Goal: Complete application form

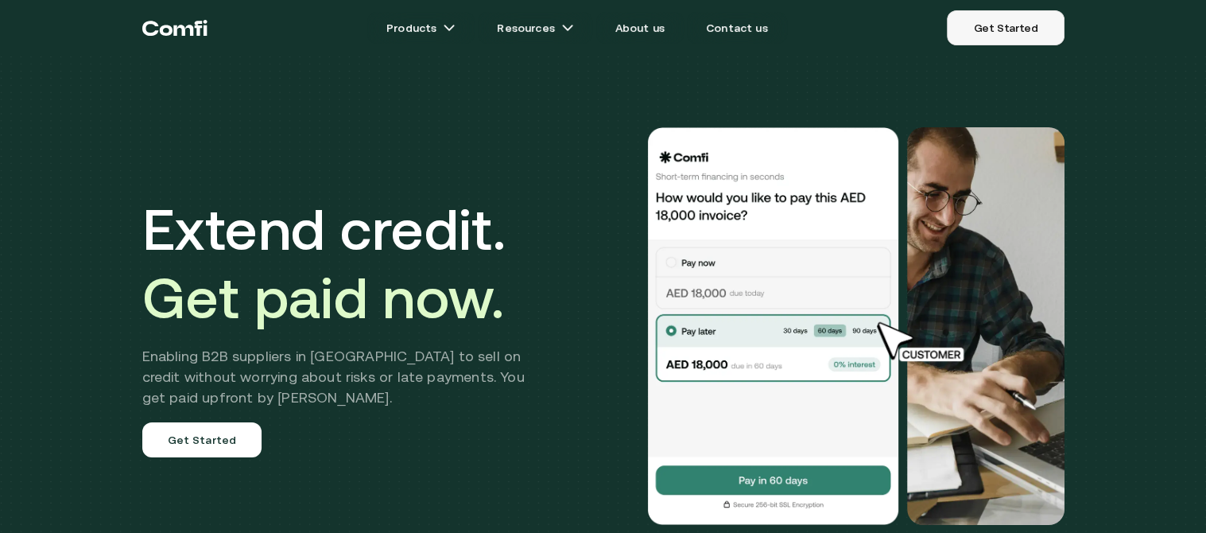
click at [1008, 29] on link "Get Started" at bounding box center [1005, 27] width 117 height 35
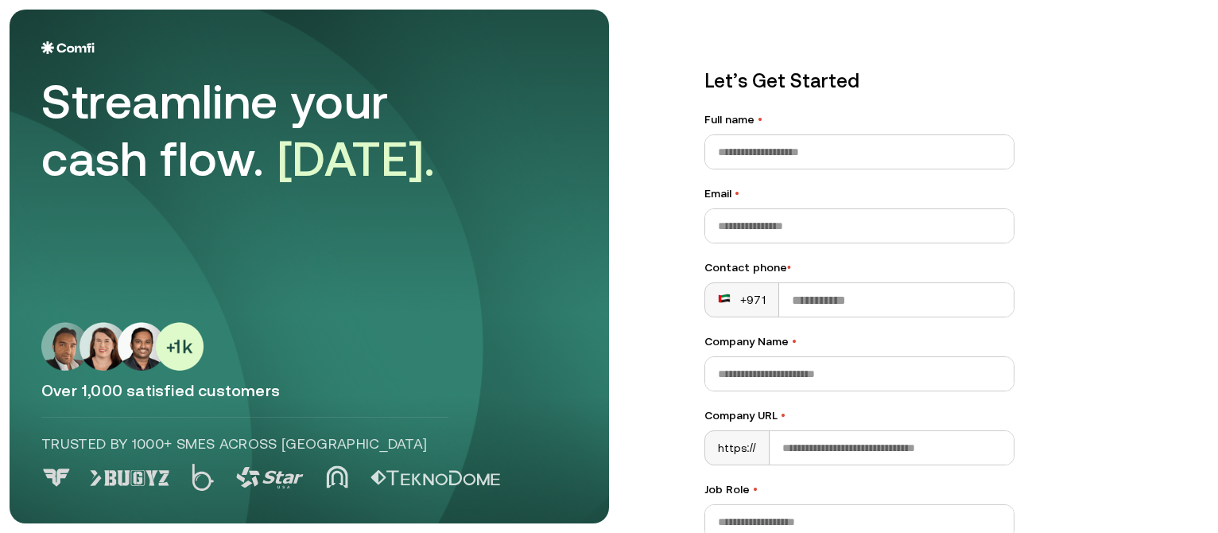
scroll to position [237, 0]
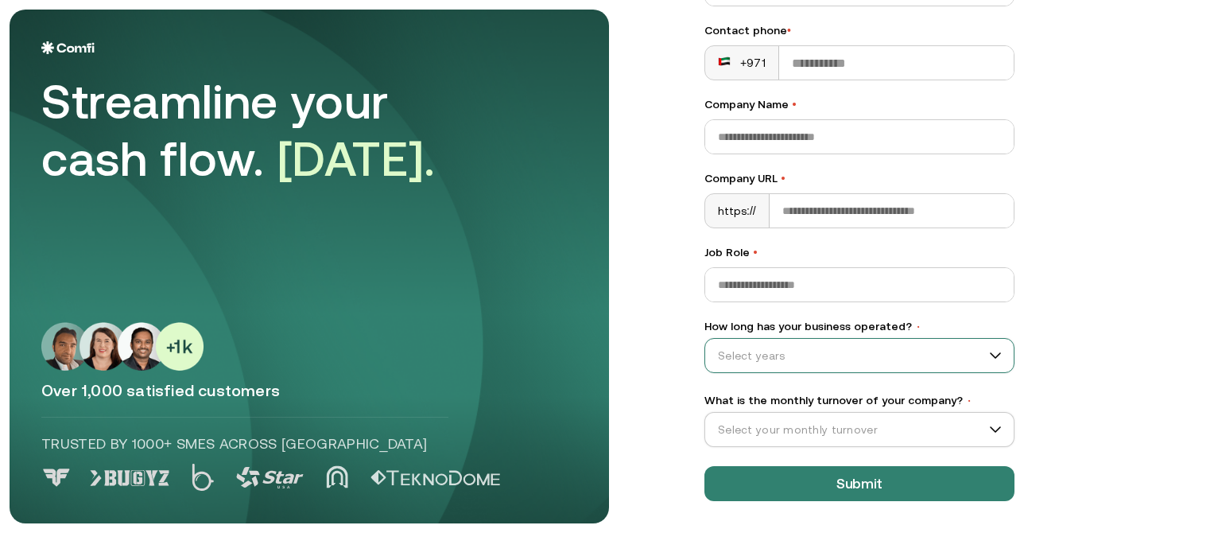
click at [874, 365] on input "How long has your business operated? •" at bounding box center [852, 355] width 294 height 24
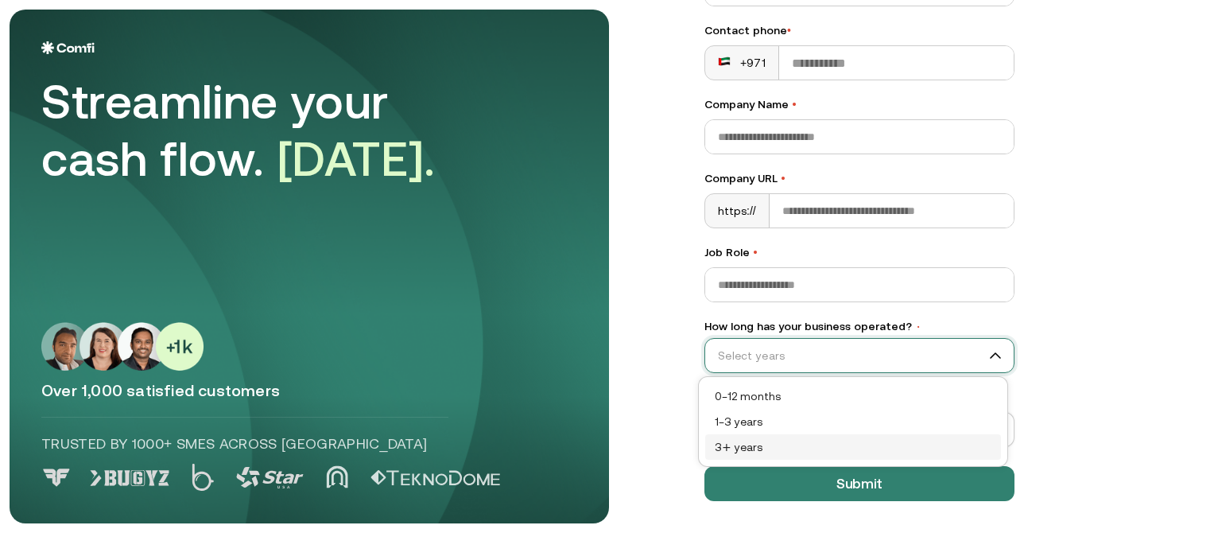
click at [832, 441] on div "3+ years" at bounding box center [853, 446] width 277 height 17
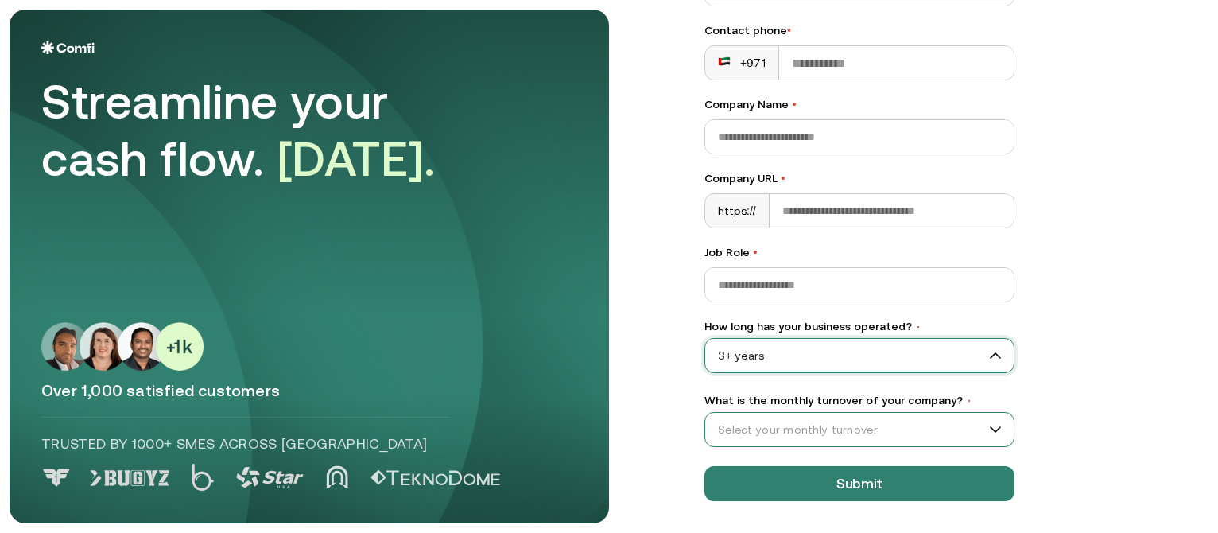
click at [879, 423] on input "What is the monthly turnover of your company? •" at bounding box center [852, 429] width 294 height 24
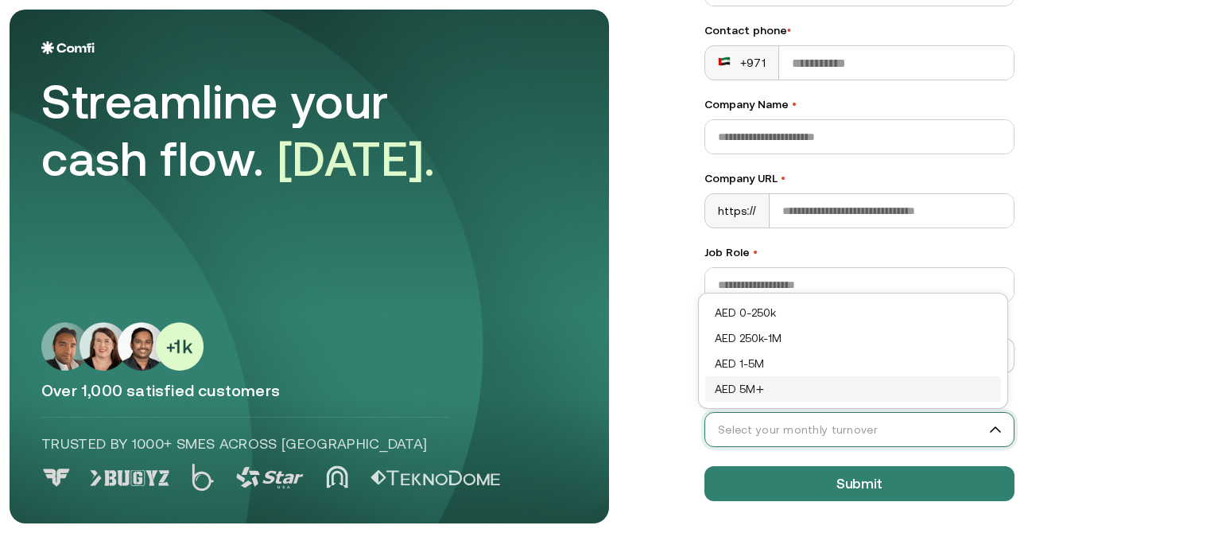
click at [885, 376] on div "AED 5M+" at bounding box center [853, 388] width 296 height 25
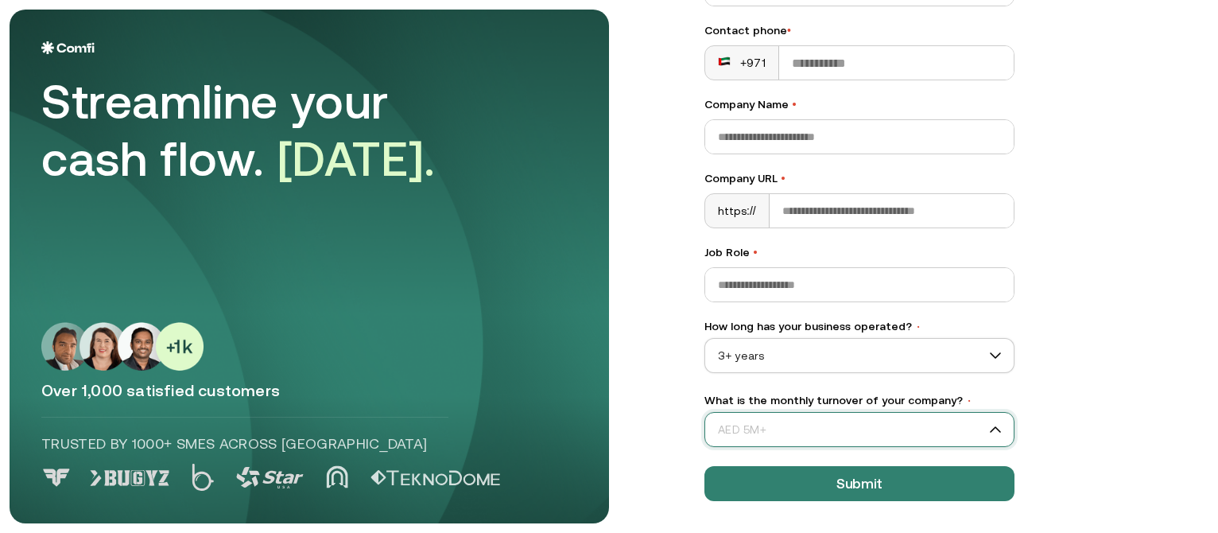
click at [885, 426] on span "AED 5M+" at bounding box center [859, 429] width 308 height 24
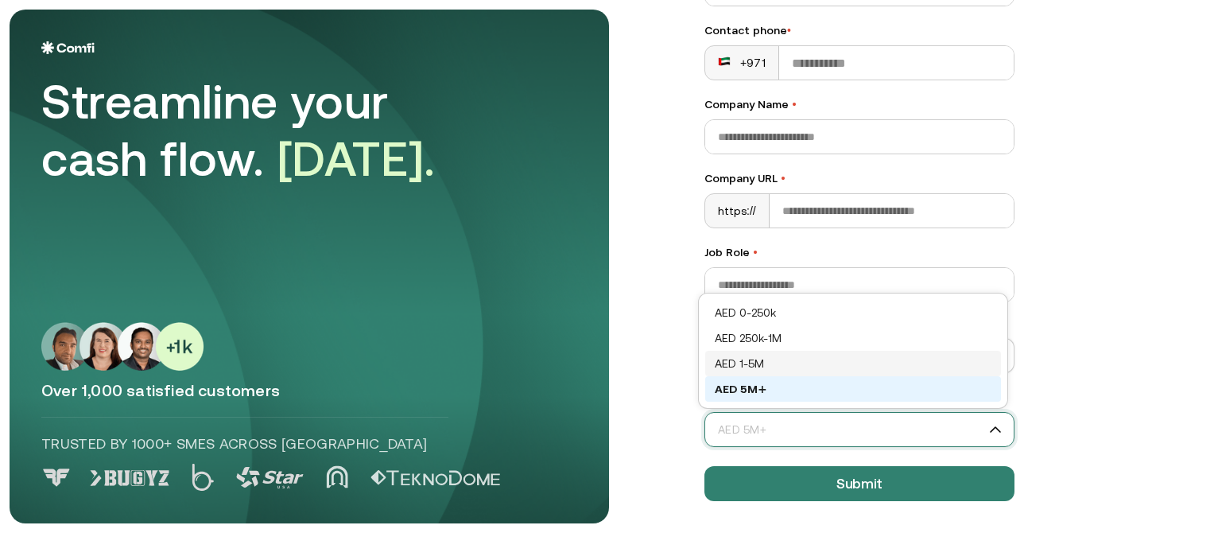
click at [909, 353] on div "AED 1-5M" at bounding box center [853, 363] width 296 height 25
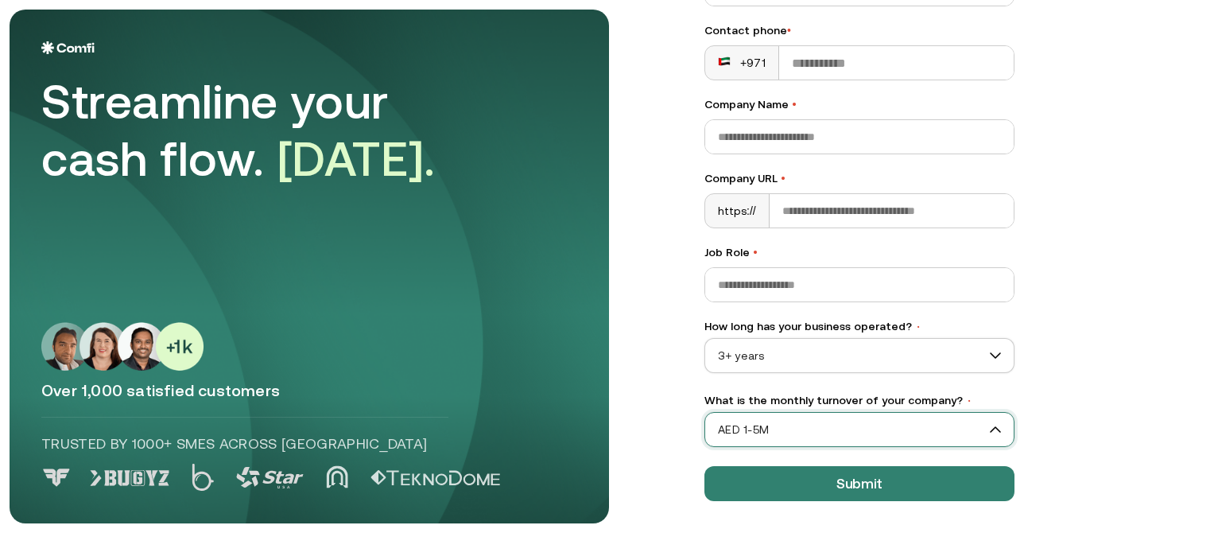
scroll to position [0, 0]
